Goal: Book appointment/travel/reservation

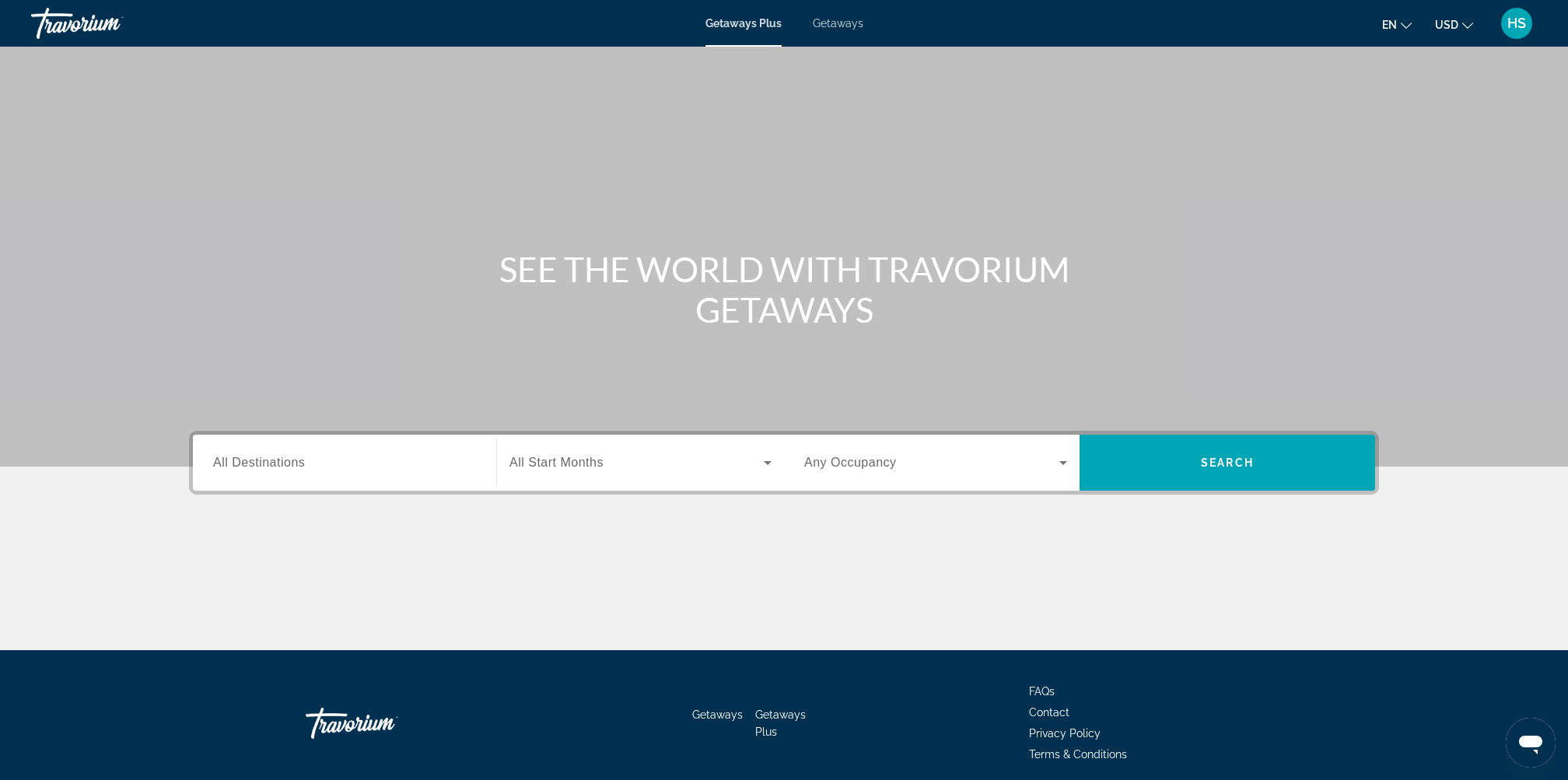
click at [342, 459] on input "Destination All Destinations" at bounding box center [345, 464] width 263 height 19
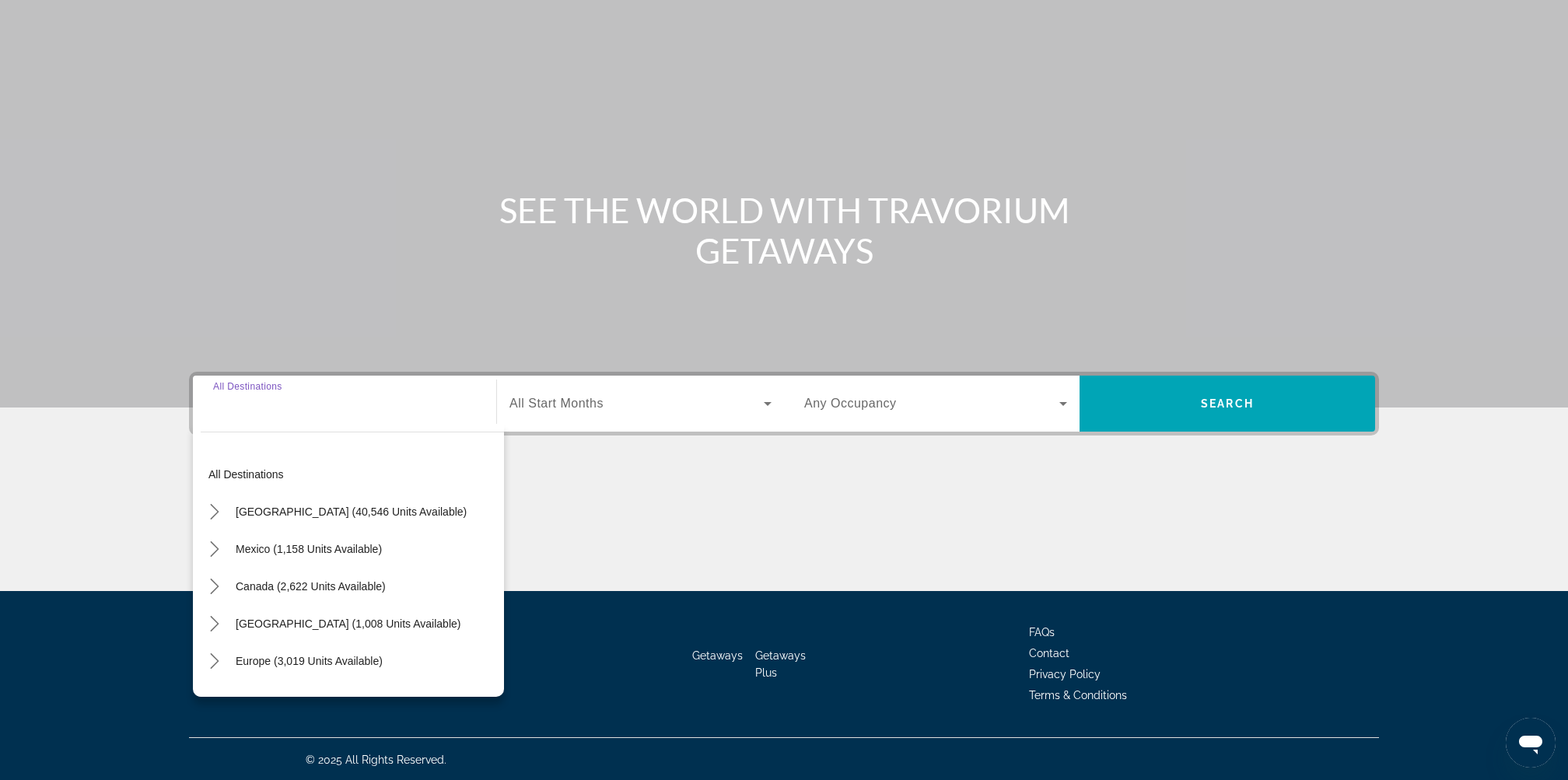
scroll to position [60, 0]
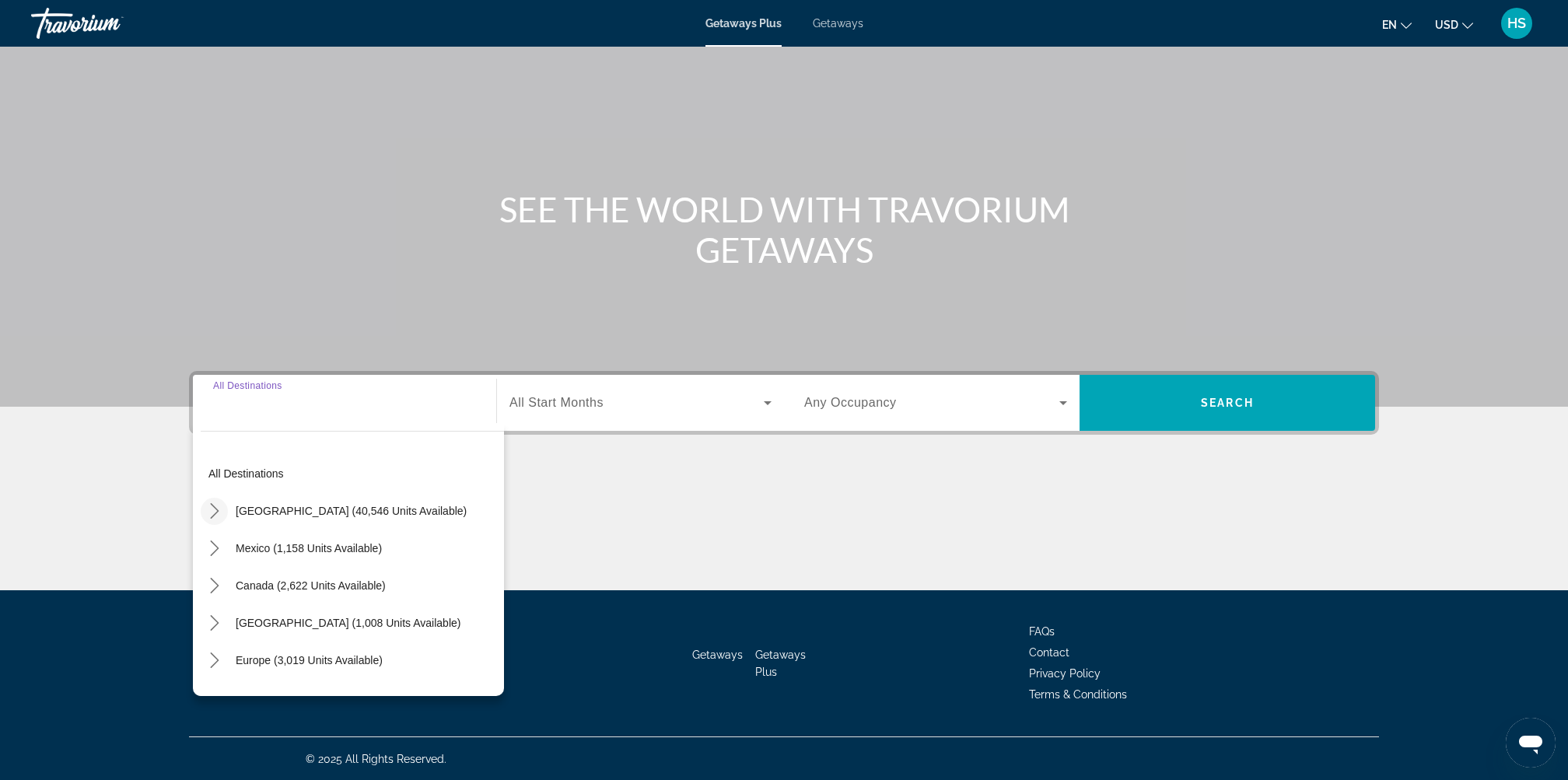
click at [210, 509] on icon "Toggle United States (40,546 units available) submenu" at bounding box center [214, 511] width 15 height 15
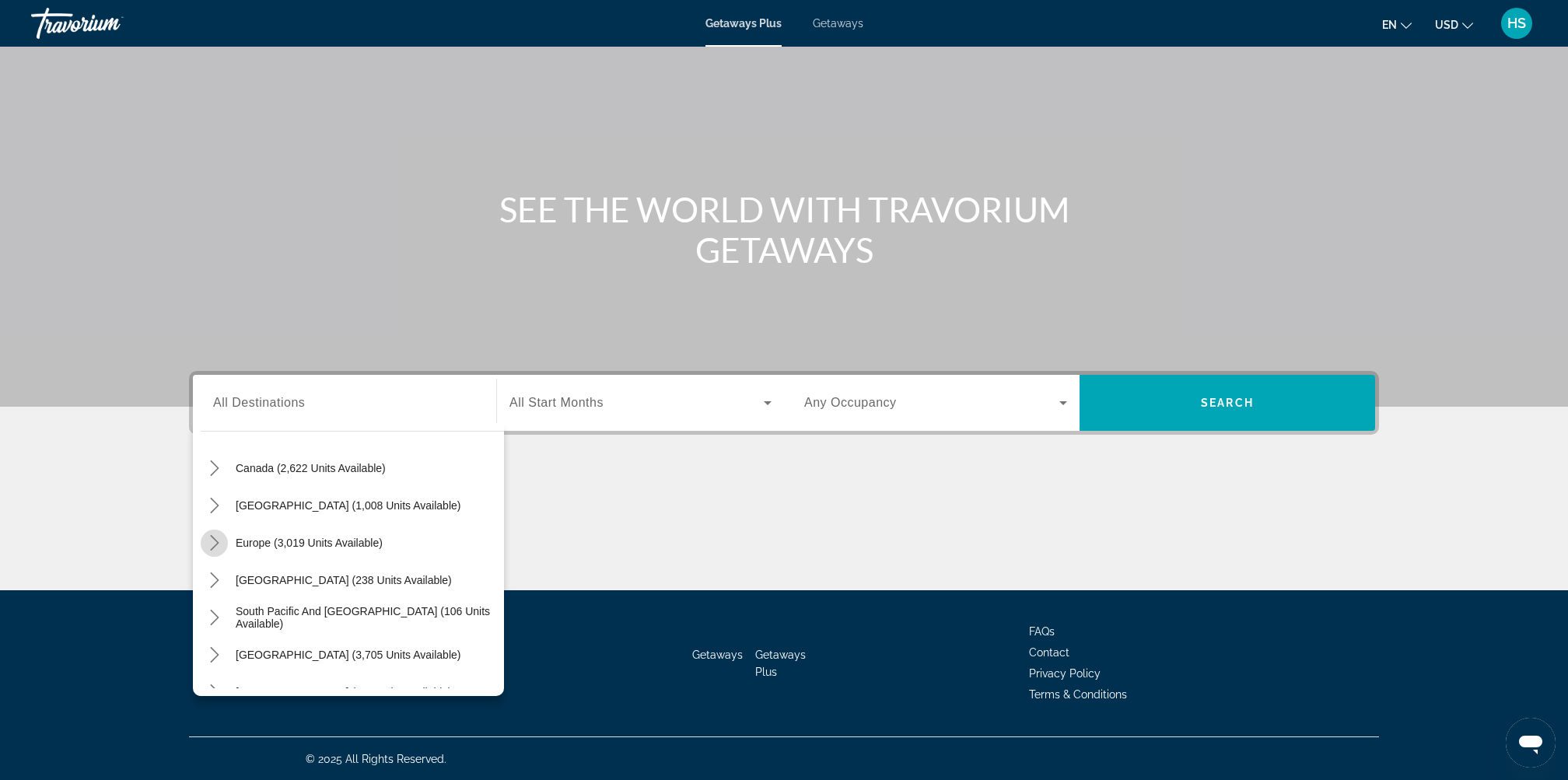
click at [213, 538] on icon "Toggle Europe (3,019 units available) submenu" at bounding box center [214, 543] width 15 height 15
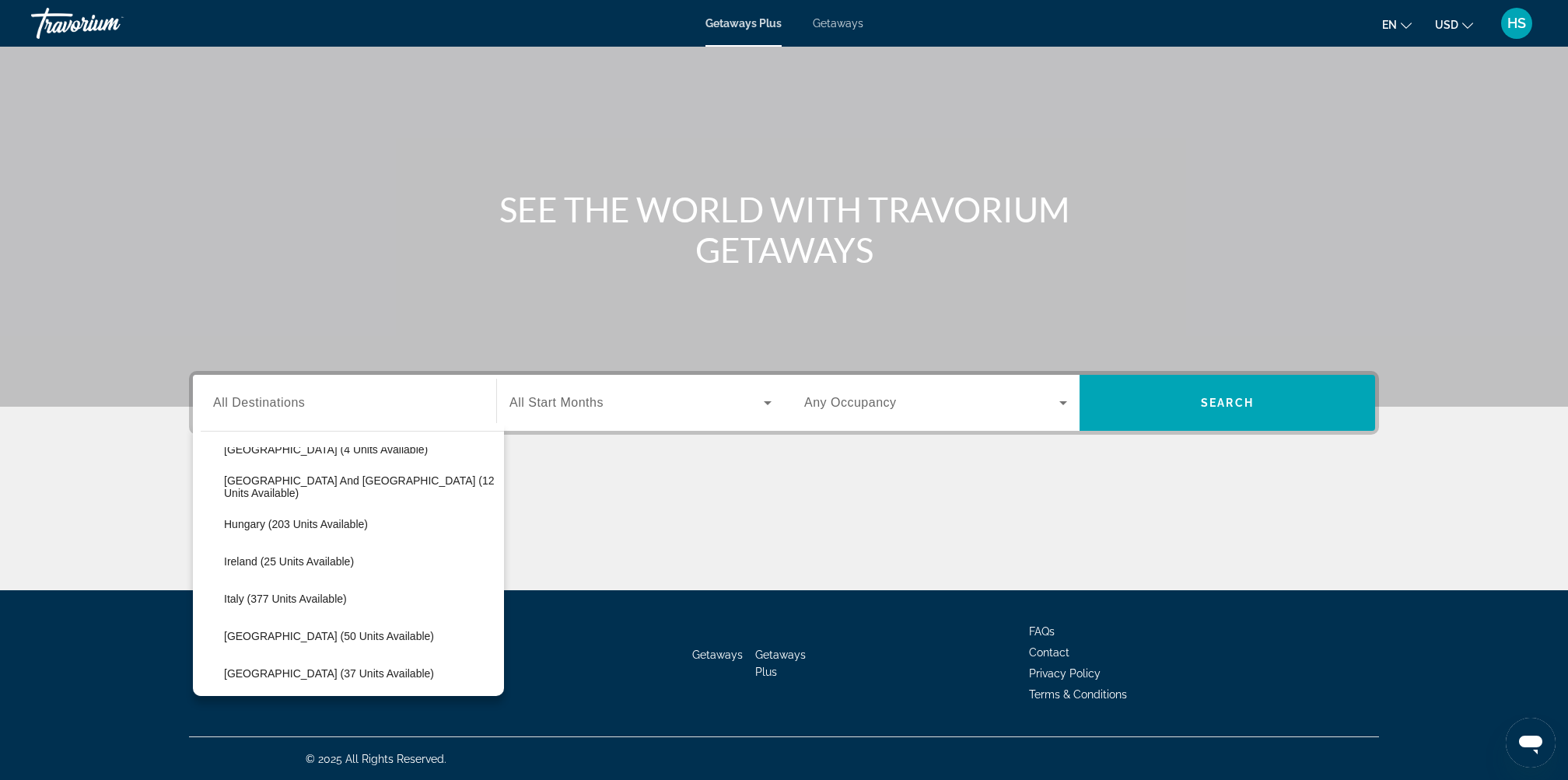
scroll to position [1896, 0]
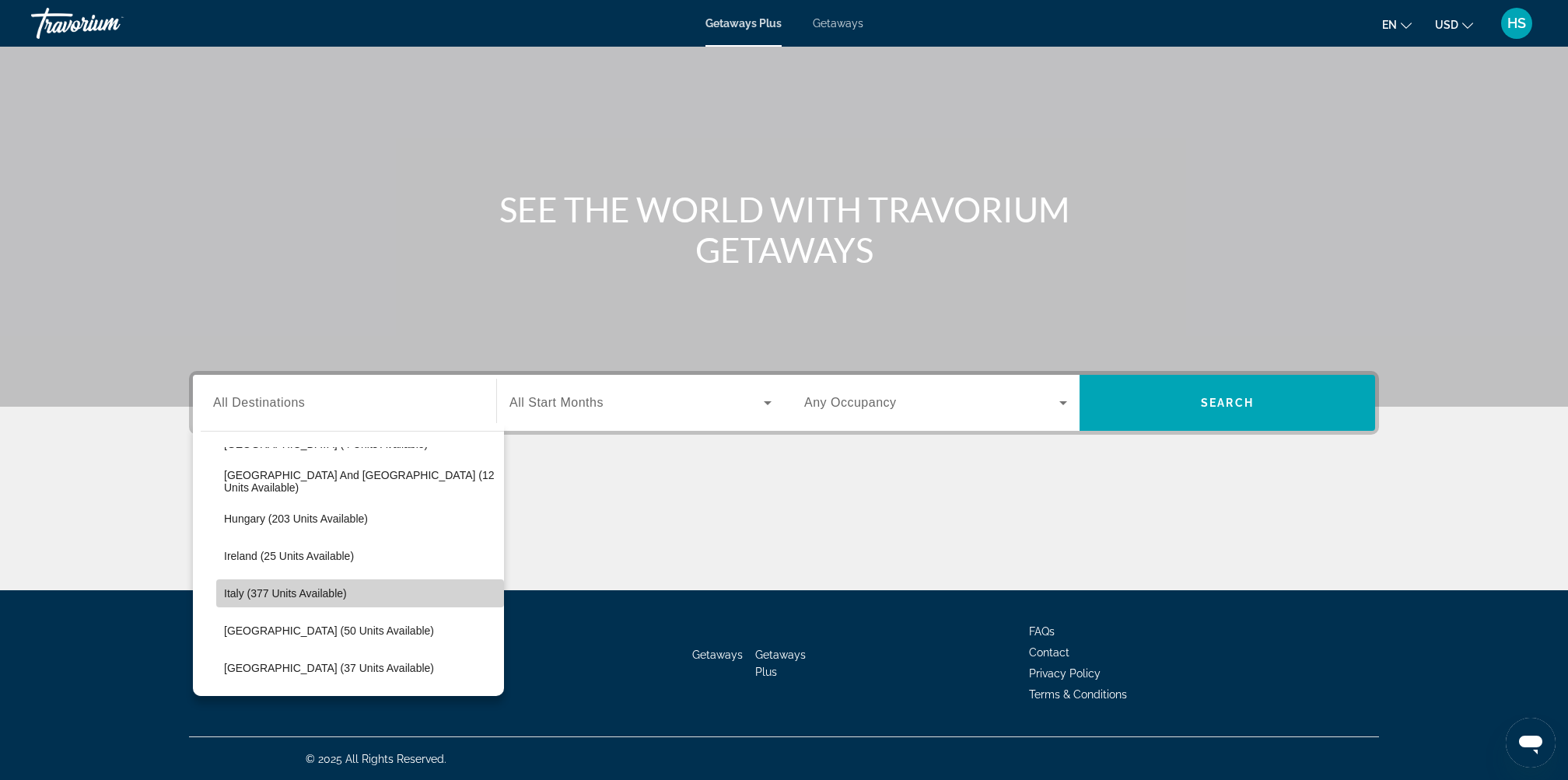
click at [315, 590] on span "Italy (377 units available)" at bounding box center [285, 593] width 123 height 13
type input "**********"
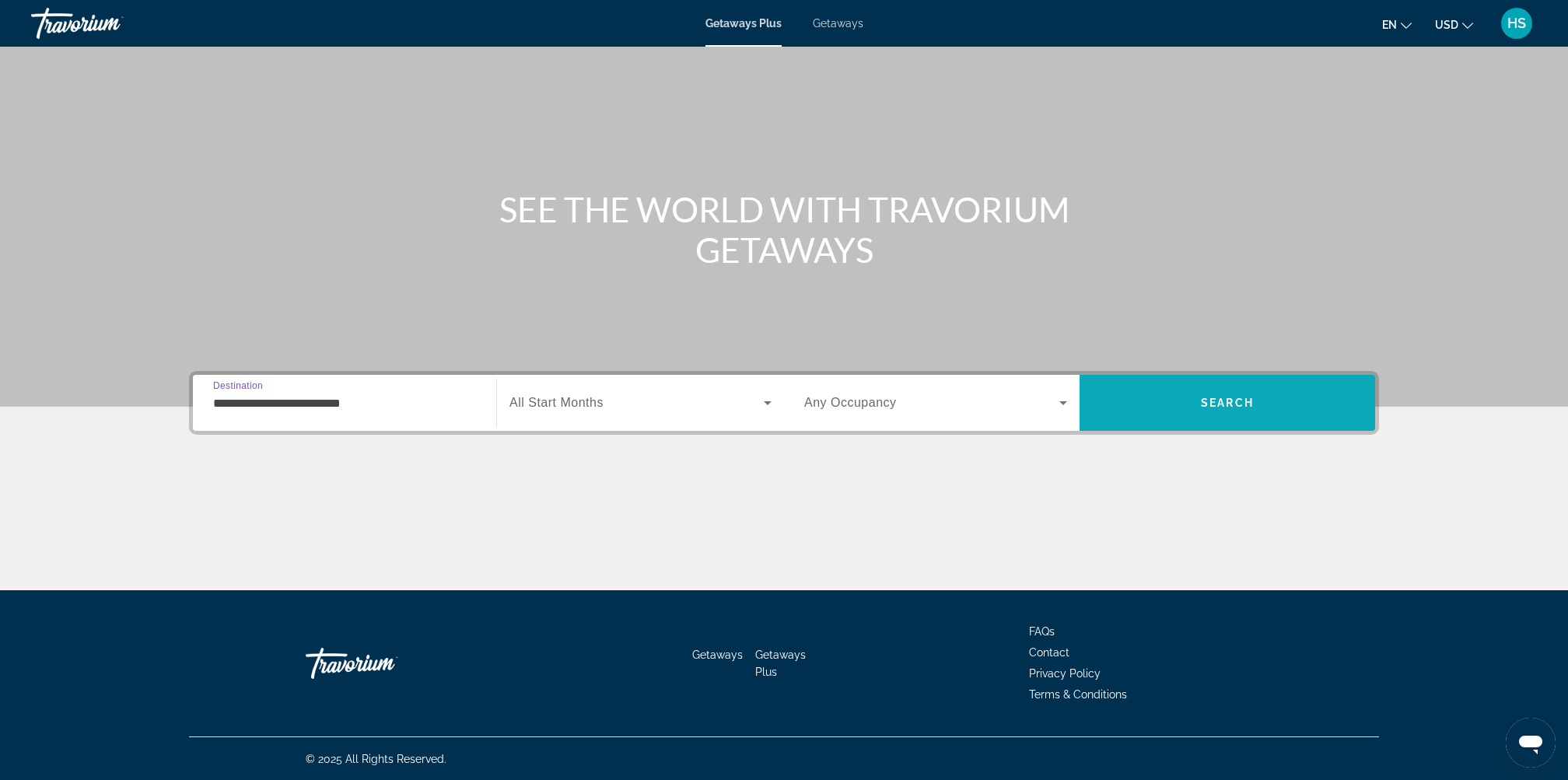
click at [1241, 390] on span "Search" at bounding box center [1227, 403] width 295 height 37
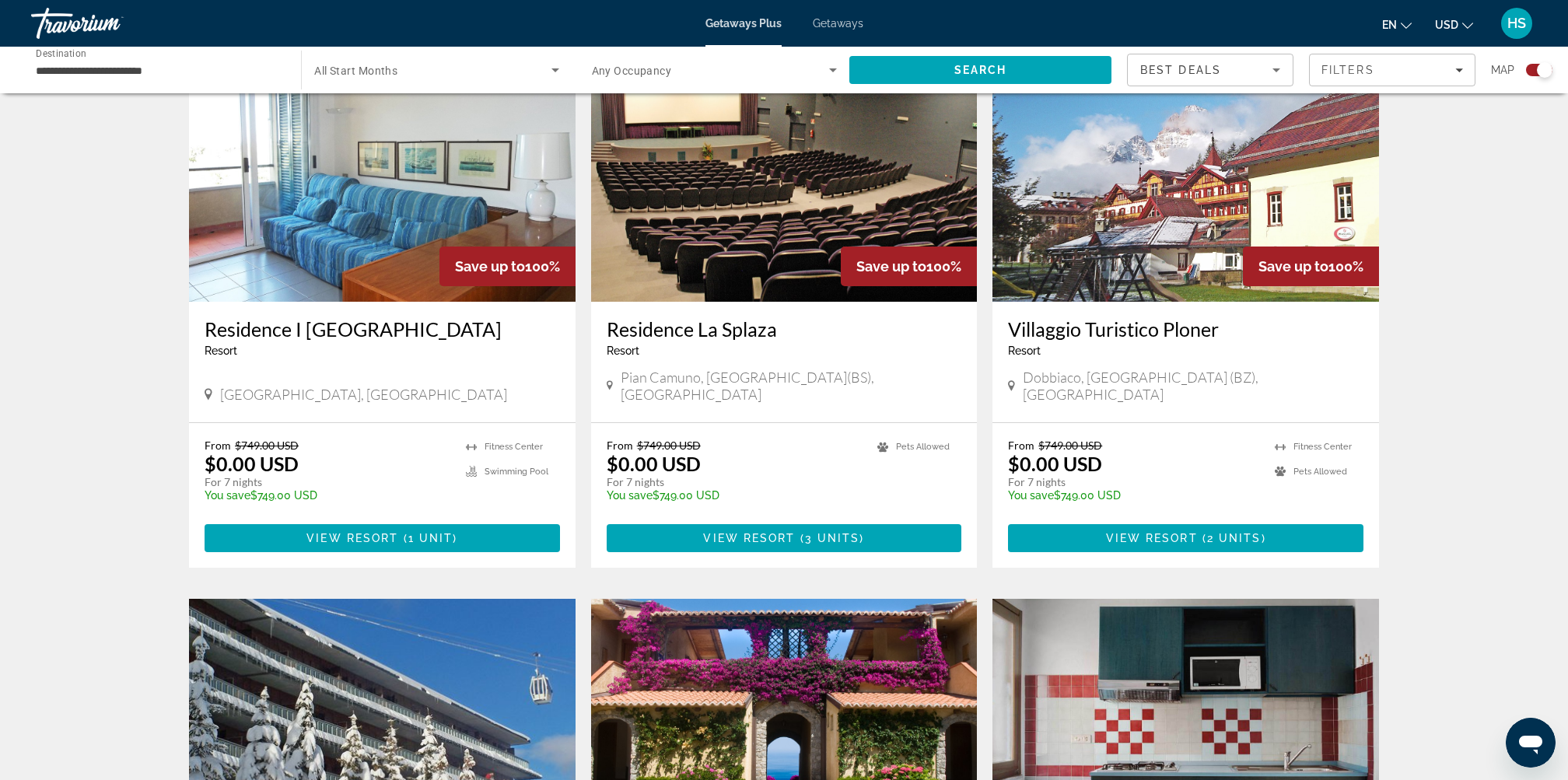
scroll to position [1140, 0]
